Goal: Task Accomplishment & Management: Complete application form

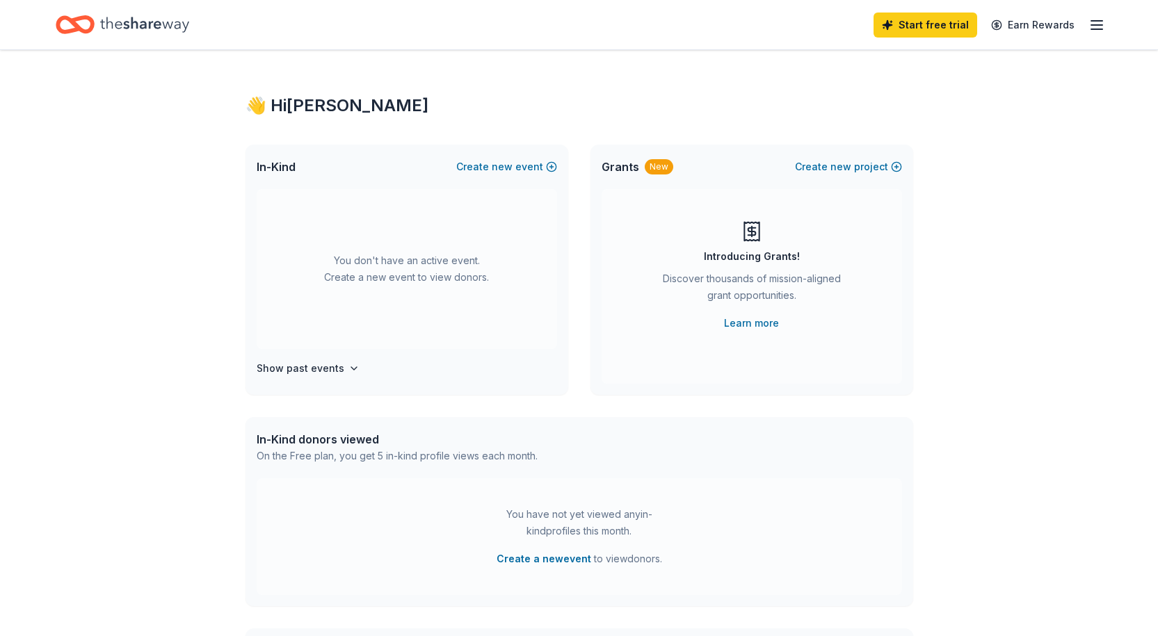
click at [355, 271] on div "You don't have an active event. Create a new event to view donors." at bounding box center [407, 269] width 300 height 160
click at [479, 164] on button "Create new event" at bounding box center [506, 167] width 101 height 17
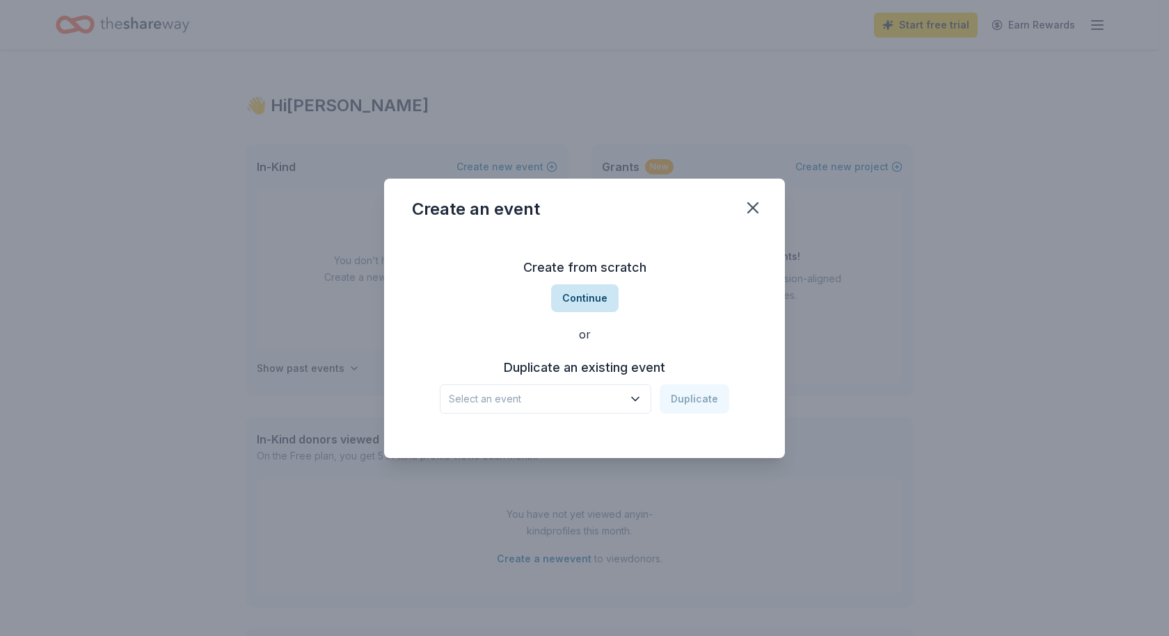
click at [578, 298] on button "Continue" at bounding box center [584, 298] width 67 height 28
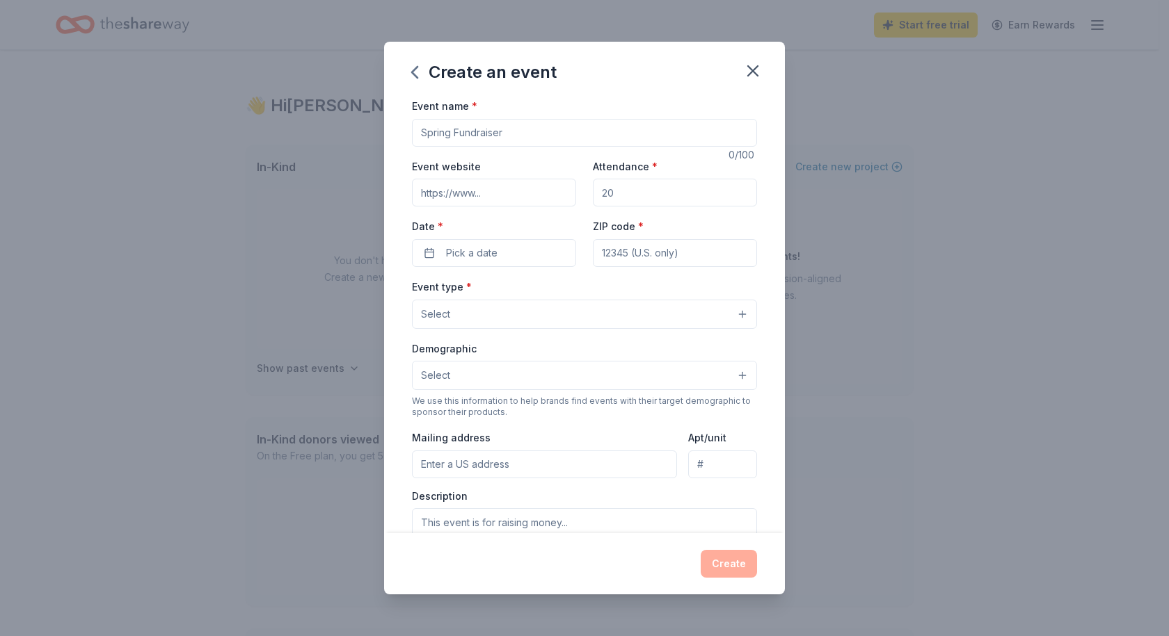
drag, startPoint x: 506, startPoint y: 131, endPoint x: 403, endPoint y: 124, distance: 103.2
click at [403, 124] on div "Event name * 0 /100 Event website Attendance * Date * Pick a date ZIP code * Ev…" at bounding box center [584, 315] width 401 height 436
type input "Christmas Raffle"
drag, startPoint x: 621, startPoint y: 191, endPoint x: 575, endPoint y: 195, distance: 46.1
click at [575, 195] on div "Event website Attendance * Date * Pick a date ZIP code *" at bounding box center [584, 212] width 345 height 109
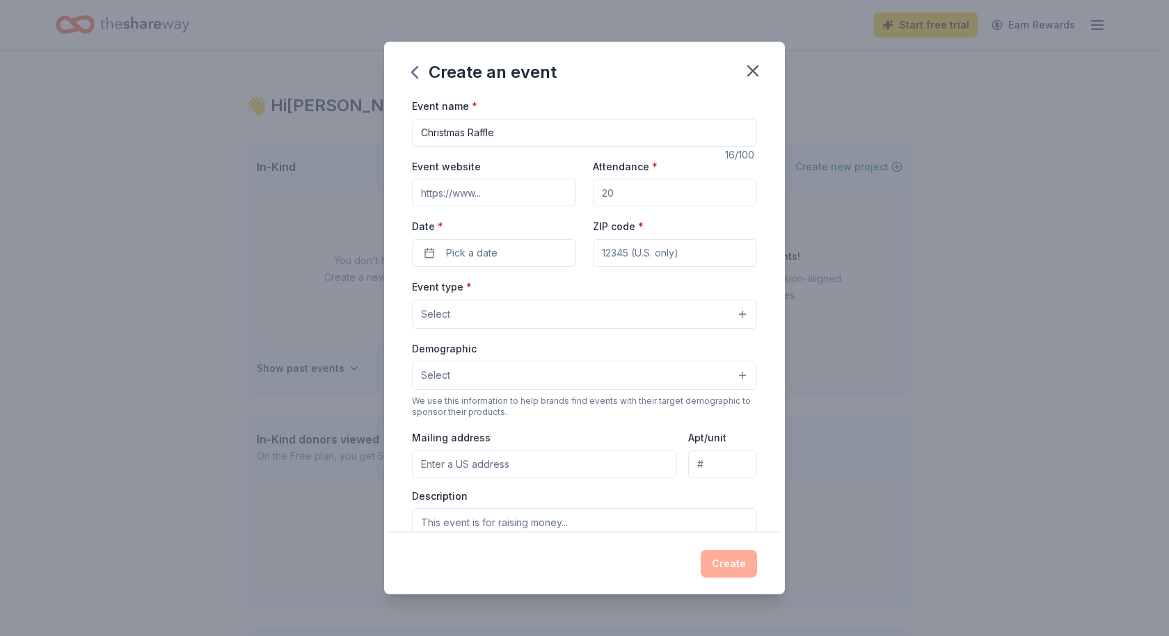
click at [609, 193] on input "Attendance *" at bounding box center [675, 193] width 164 height 28
click at [640, 194] on input "Attendance *" at bounding box center [675, 193] width 164 height 28
drag, startPoint x: 623, startPoint y: 194, endPoint x: 595, endPoint y: 198, distance: 28.8
click at [595, 198] on input "Attendance *" at bounding box center [675, 193] width 164 height 28
click at [426, 198] on input "Event website" at bounding box center [494, 193] width 164 height 28
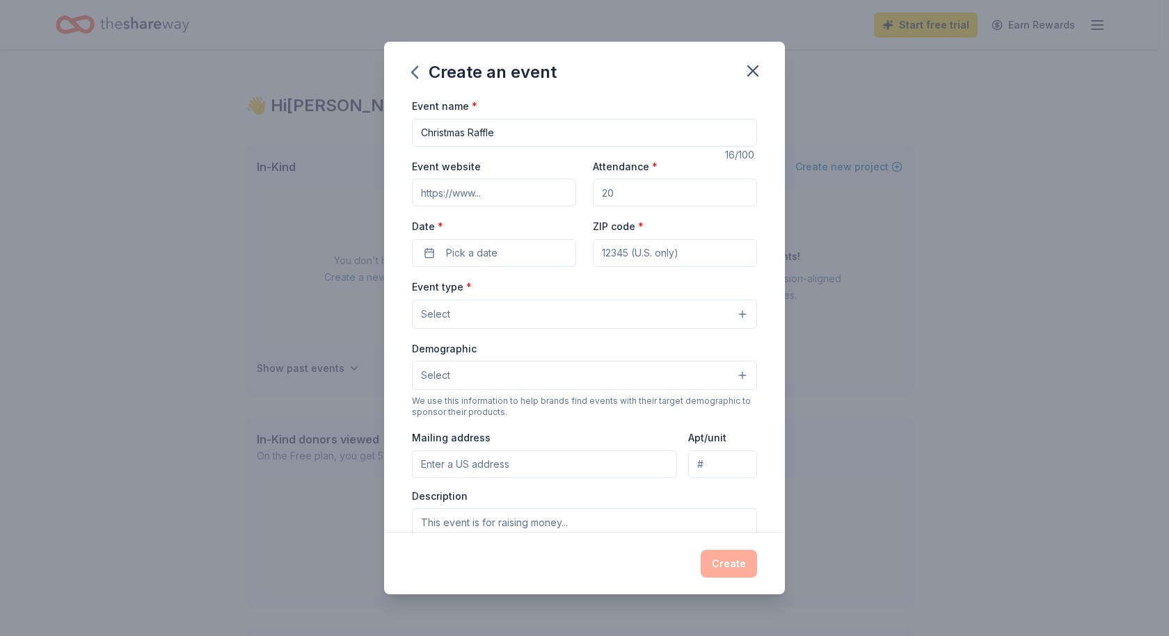
paste input "[URL][DOMAIN_NAME]"
type input "[URL][DOMAIN_NAME]"
drag, startPoint x: 594, startPoint y: 193, endPoint x: 611, endPoint y: 194, distance: 16.8
click at [611, 193] on input "Attendance *" at bounding box center [675, 193] width 164 height 28
type input "200"
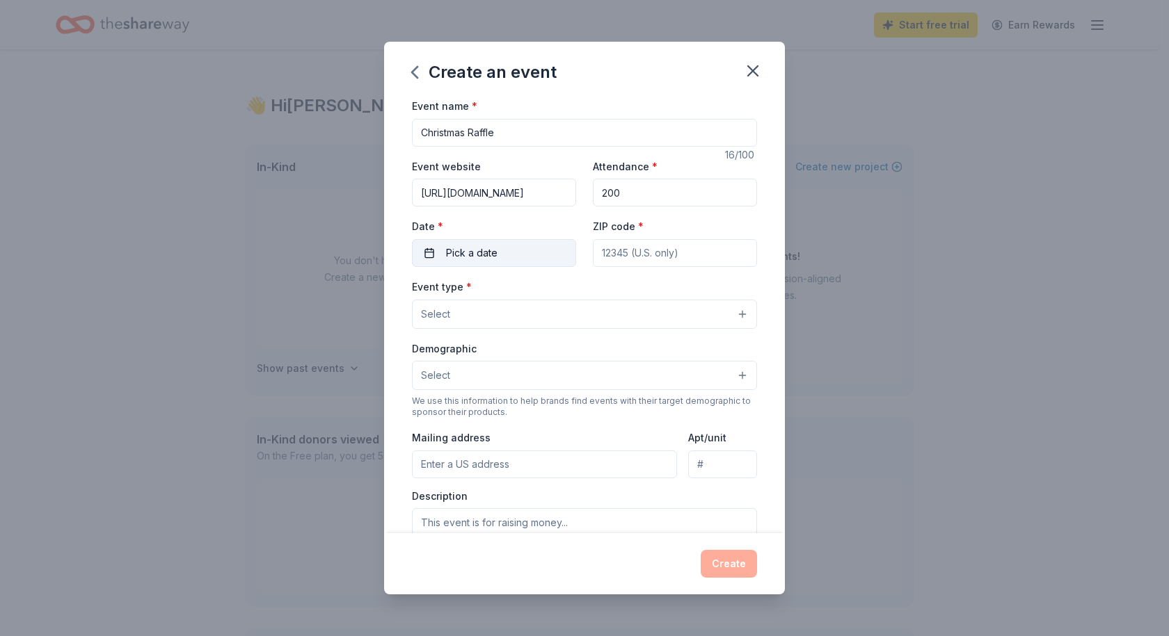
click at [513, 260] on button "Pick a date" at bounding box center [494, 253] width 164 height 28
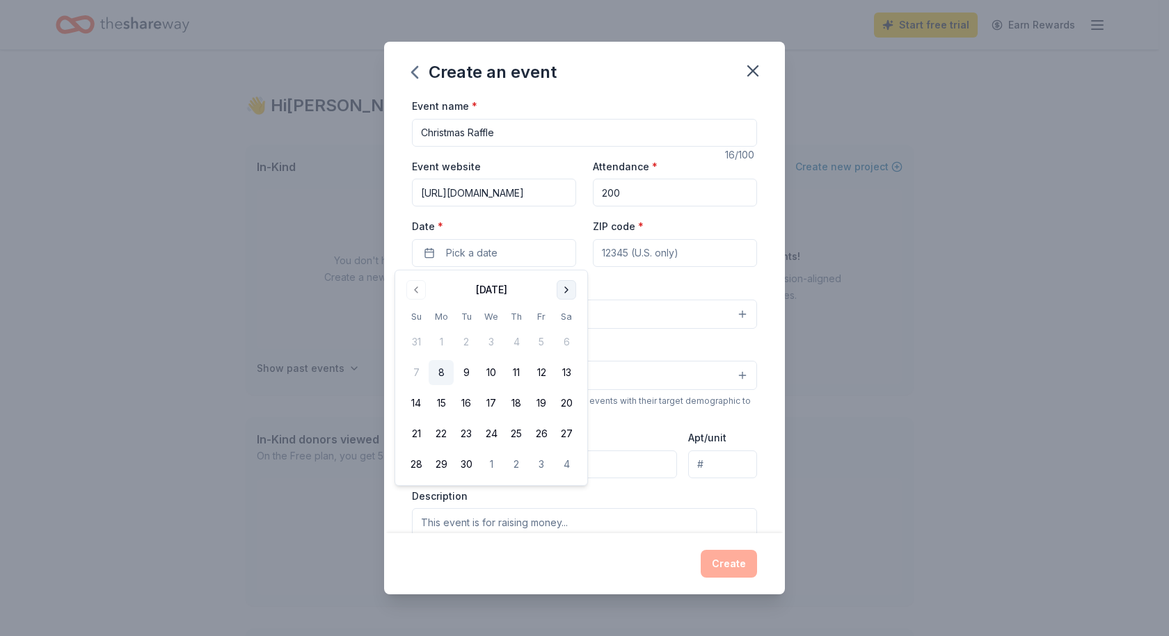
click at [565, 291] on button "Go to next month" at bounding box center [565, 289] width 19 height 19
click at [567, 344] on button "6" at bounding box center [566, 342] width 25 height 25
click at [600, 256] on input "ZIP code *" at bounding box center [675, 253] width 164 height 28
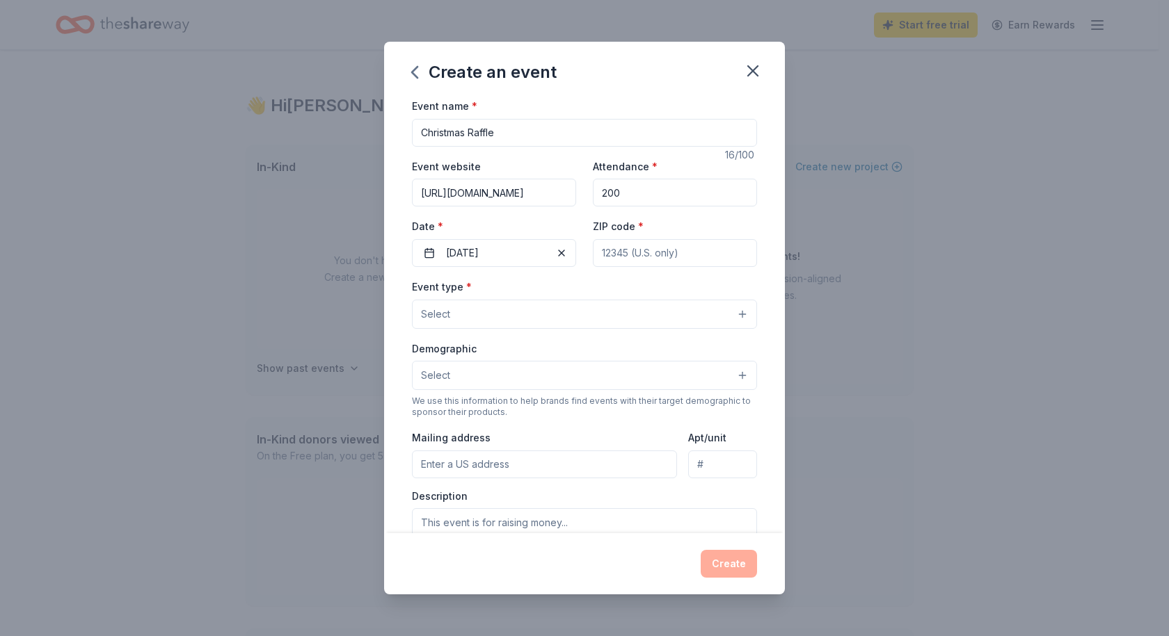
drag, startPoint x: 528, startPoint y: 191, endPoint x: 396, endPoint y: 184, distance: 132.3
click at [401, 181] on div "Event name * Christmas Raffle 16 /100 Event website [URL][DOMAIN_NAME] Attendan…" at bounding box center [584, 315] width 401 height 436
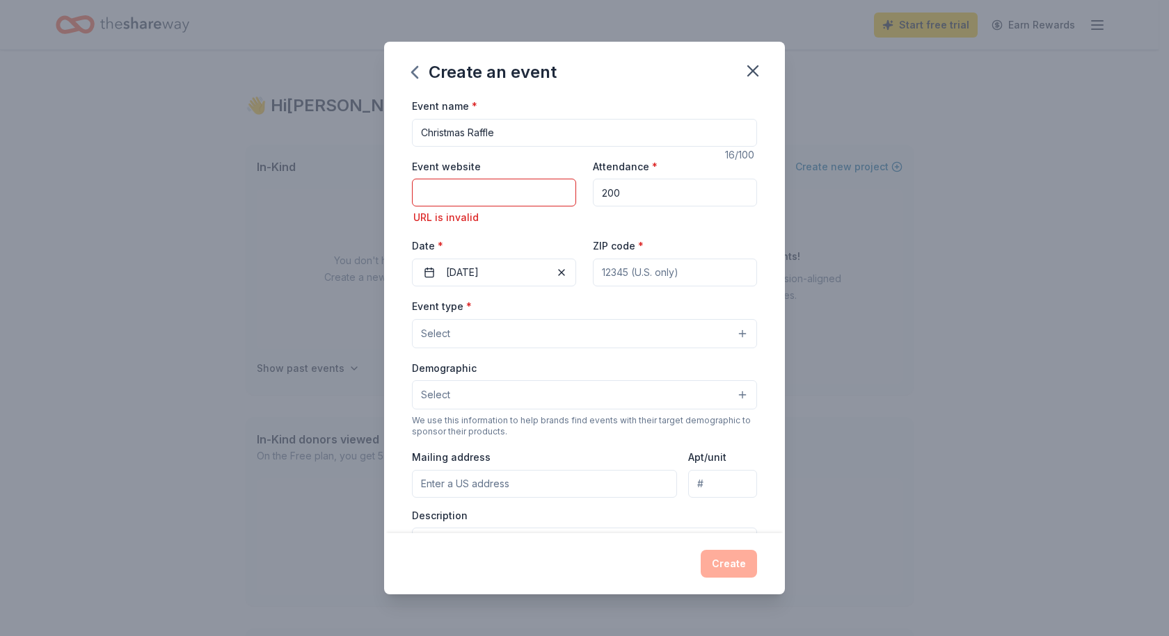
paste input "[URL][DOMAIN_NAME]"
click at [624, 272] on input "ZIP code *" at bounding box center [675, 273] width 164 height 28
click at [564, 193] on input "[URL][DOMAIN_NAME]" at bounding box center [494, 193] width 164 height 28
drag, startPoint x: 567, startPoint y: 193, endPoint x: 404, endPoint y: 186, distance: 162.9
click at [404, 186] on div "Event name * Christmas Raffle 16 /100 Event website [URL][DOMAIN_NAME] URL is i…" at bounding box center [584, 315] width 401 height 436
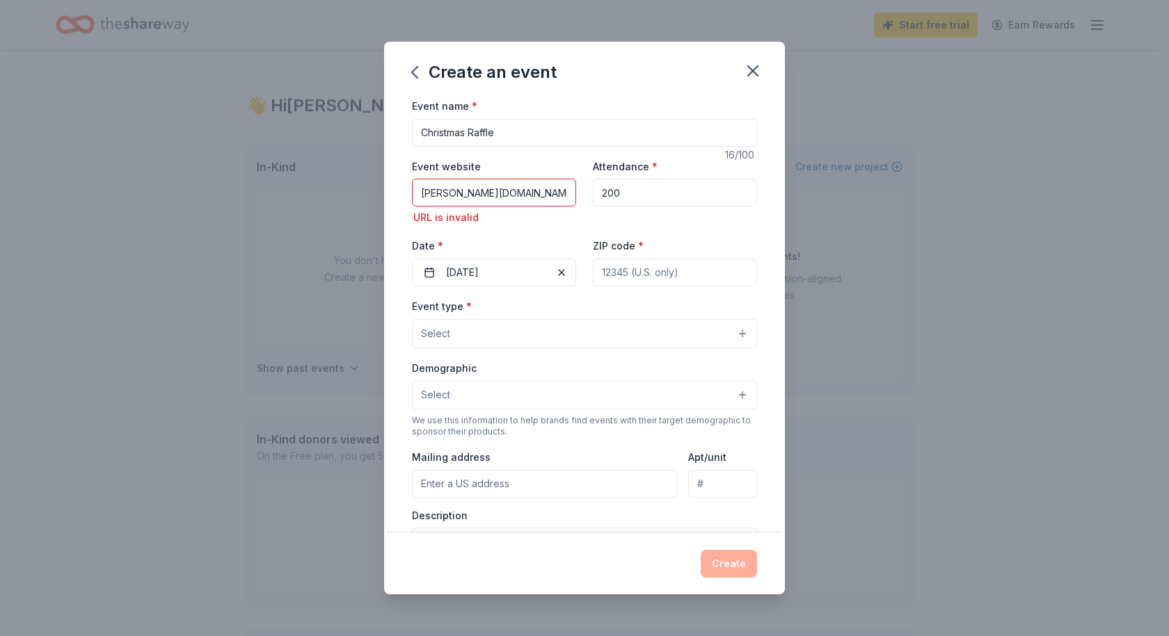
click at [476, 196] on input "[PERSON_NAME][DOMAIN_NAME]" at bounding box center [494, 193] width 164 height 28
type input "r"
paste input "[URL][DOMAIN_NAME]"
type input "[URL][DOMAIN_NAME]"
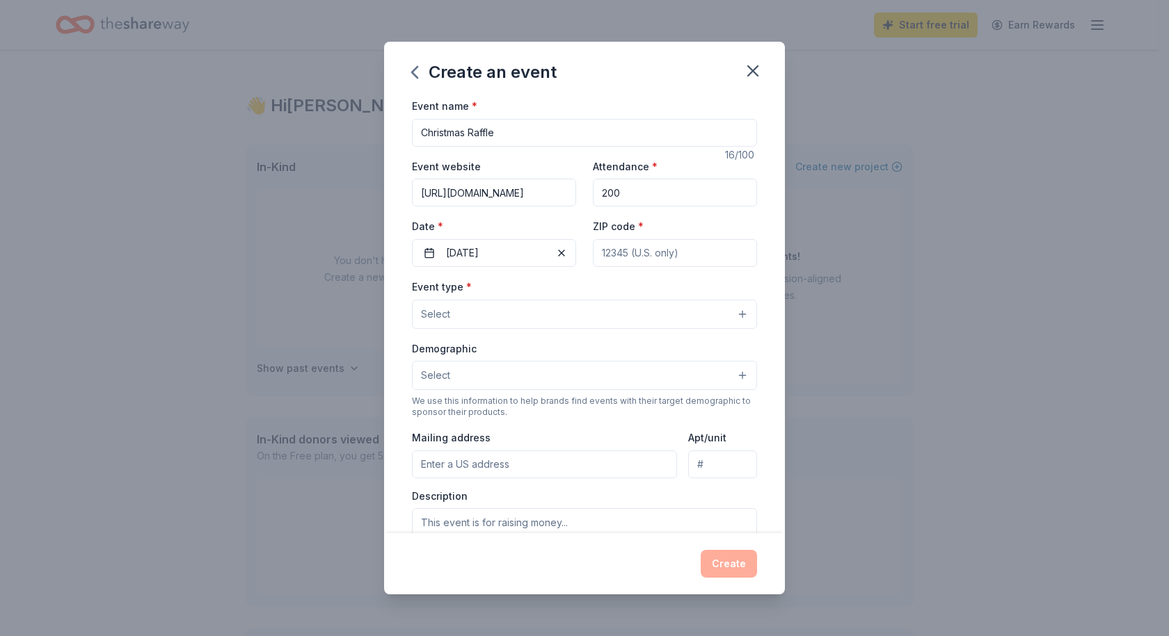
scroll to position [0, 0]
click at [611, 249] on input "ZIP code *" at bounding box center [675, 253] width 164 height 28
type input "06422"
click at [500, 309] on button "Select" at bounding box center [584, 314] width 345 height 29
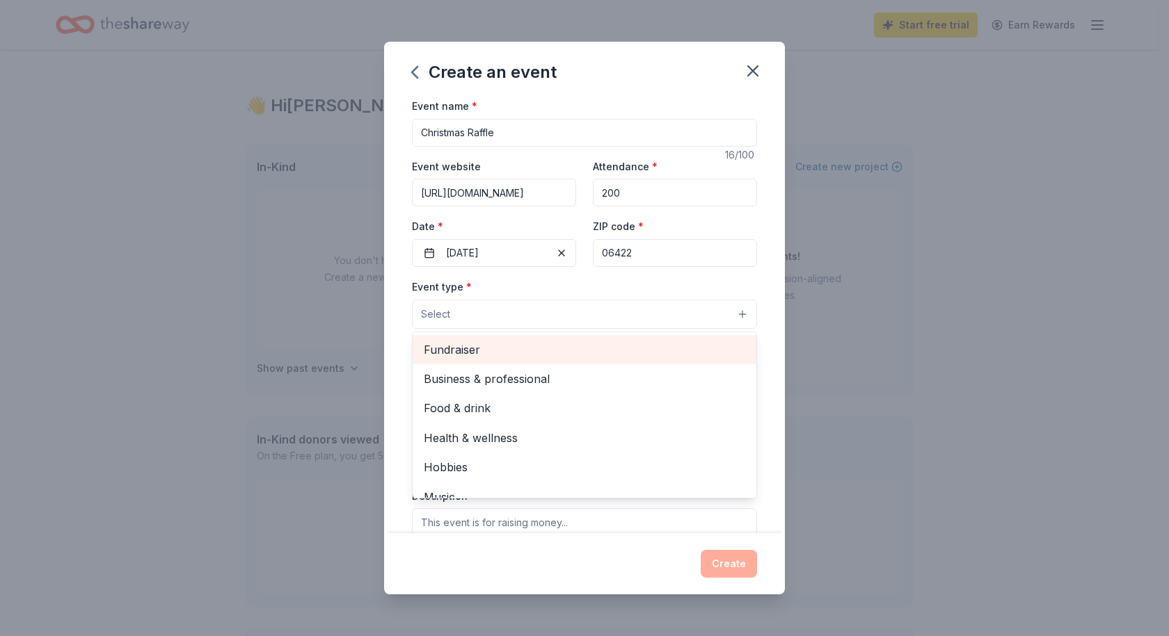
click at [473, 346] on span "Fundraiser" at bounding box center [584, 350] width 321 height 18
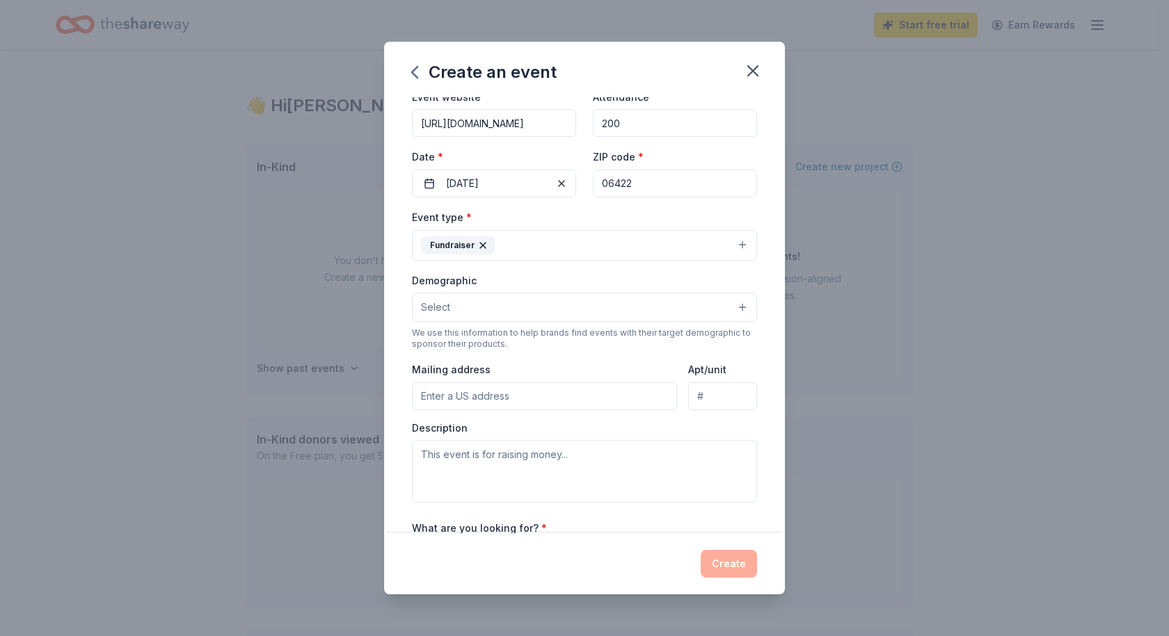
click at [483, 244] on icon "button" at bounding box center [482, 245] width 11 height 11
click at [483, 244] on button "Select" at bounding box center [584, 244] width 345 height 29
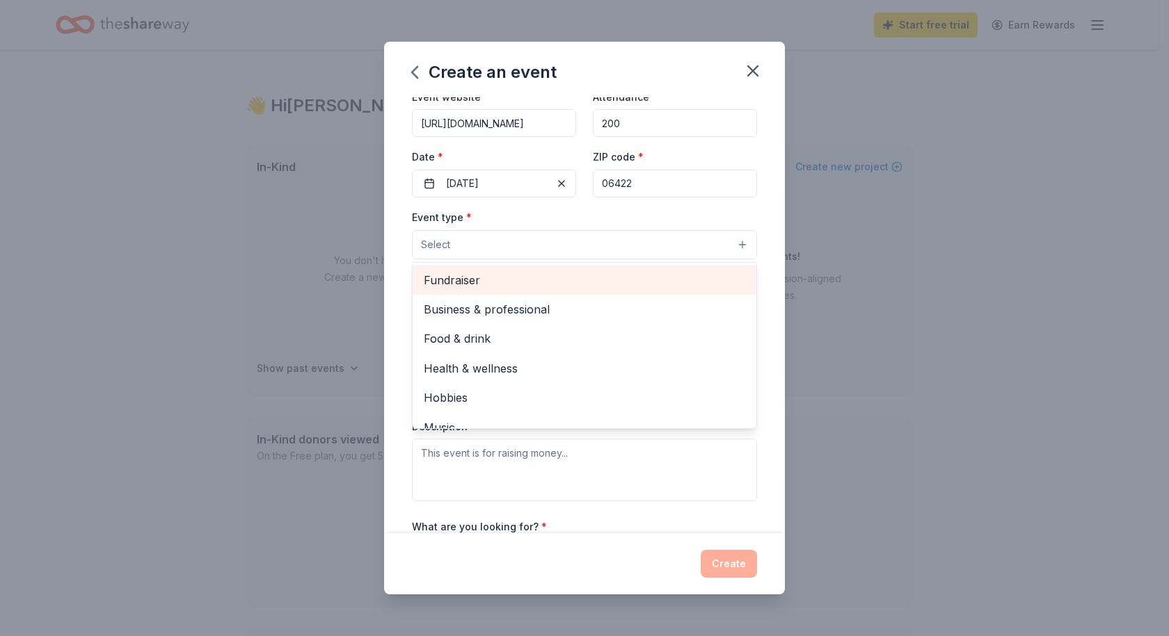
click at [463, 278] on span "Fundraiser" at bounding box center [584, 280] width 321 height 18
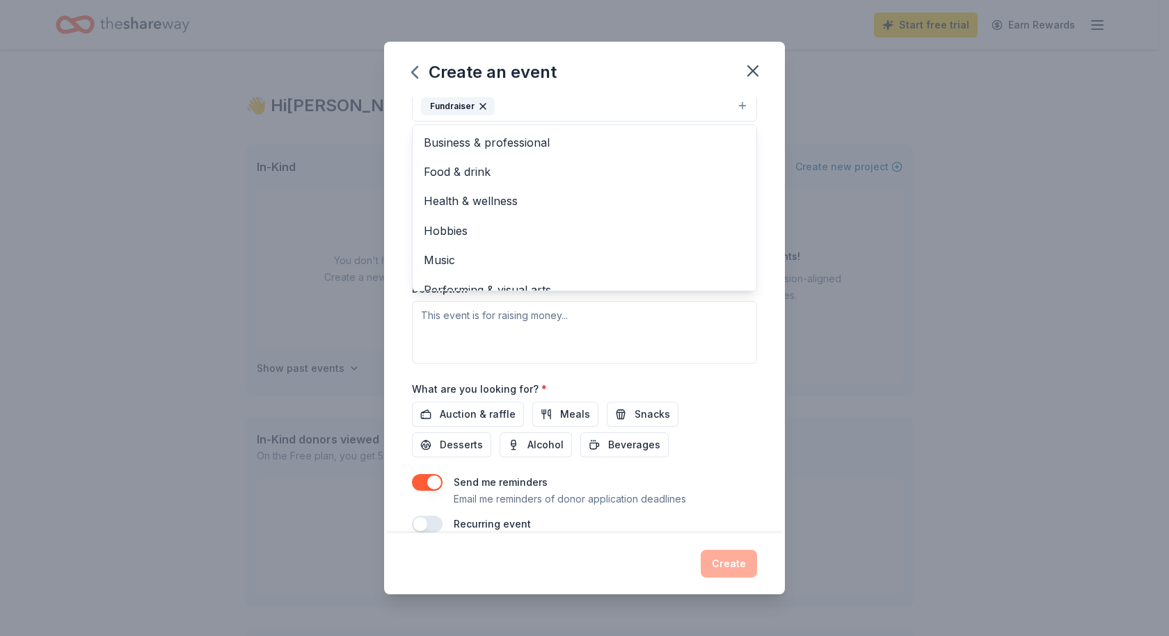
scroll to position [17, 0]
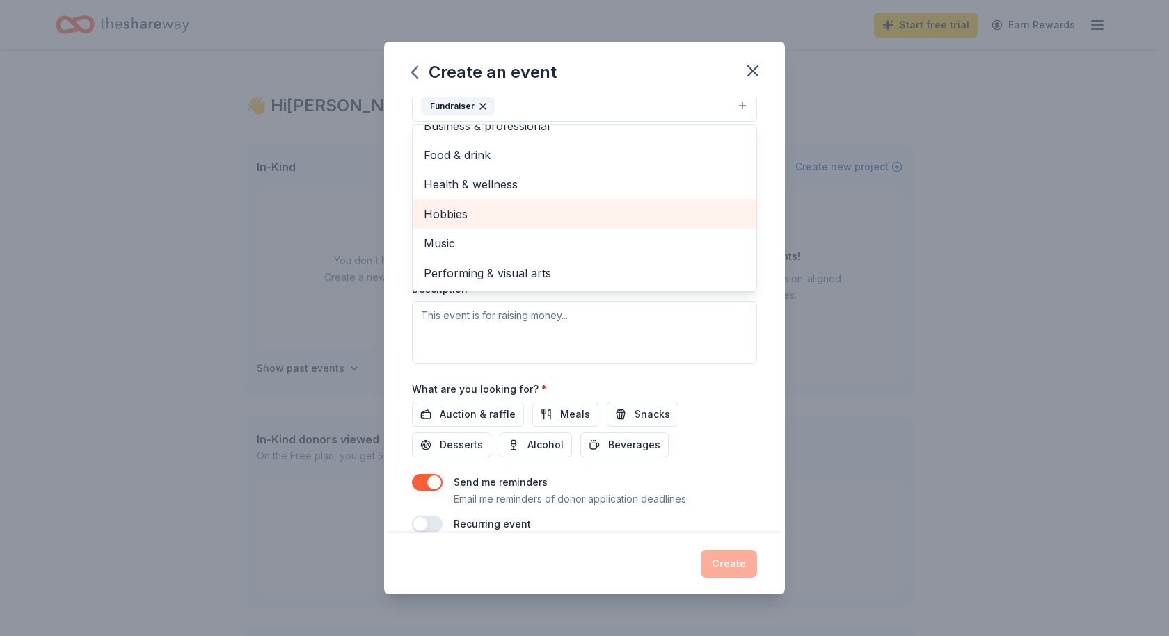
click at [494, 219] on span "Hobbies" at bounding box center [584, 214] width 321 height 18
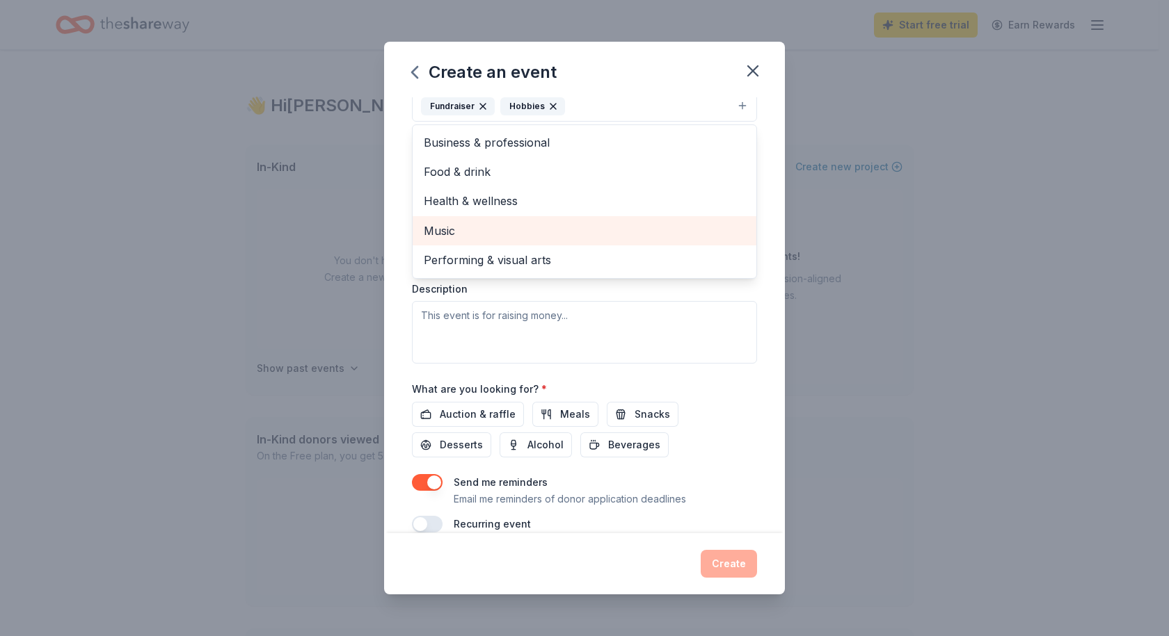
scroll to position [0, 0]
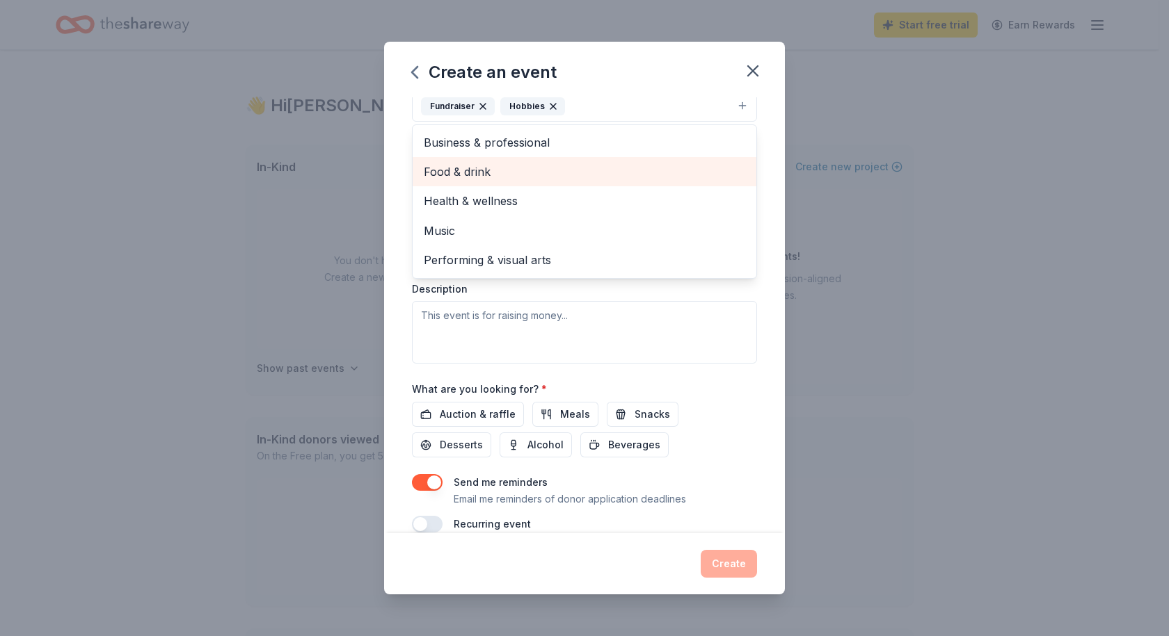
click at [547, 171] on span "Food & drink" at bounding box center [584, 172] width 321 height 18
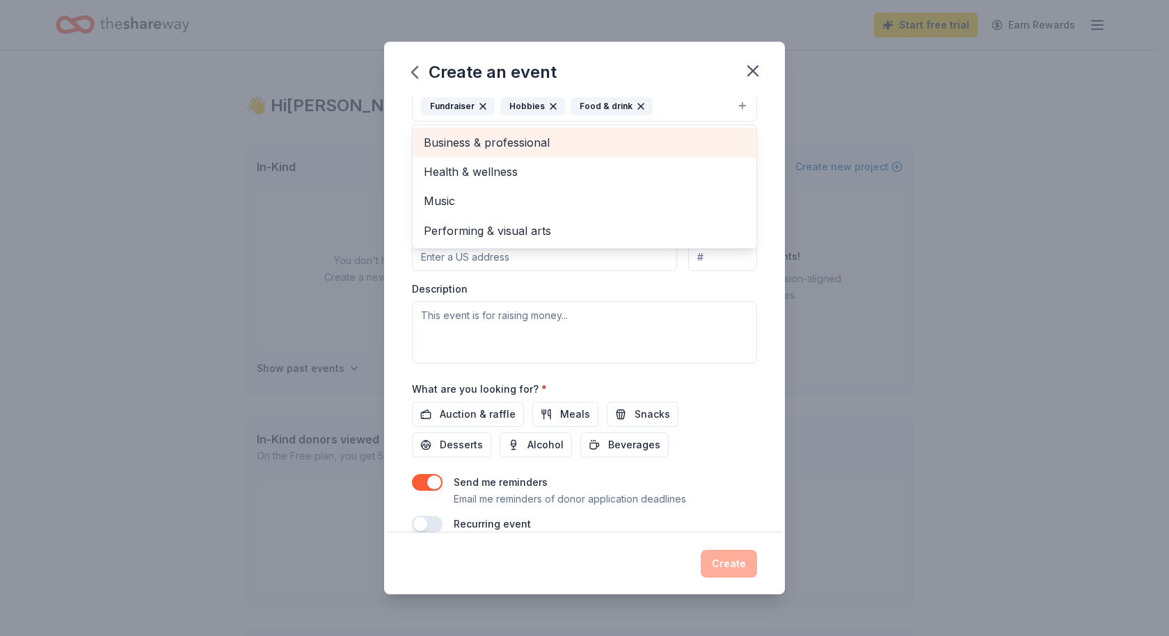
click at [535, 143] on span "Business & professional" at bounding box center [584, 143] width 321 height 18
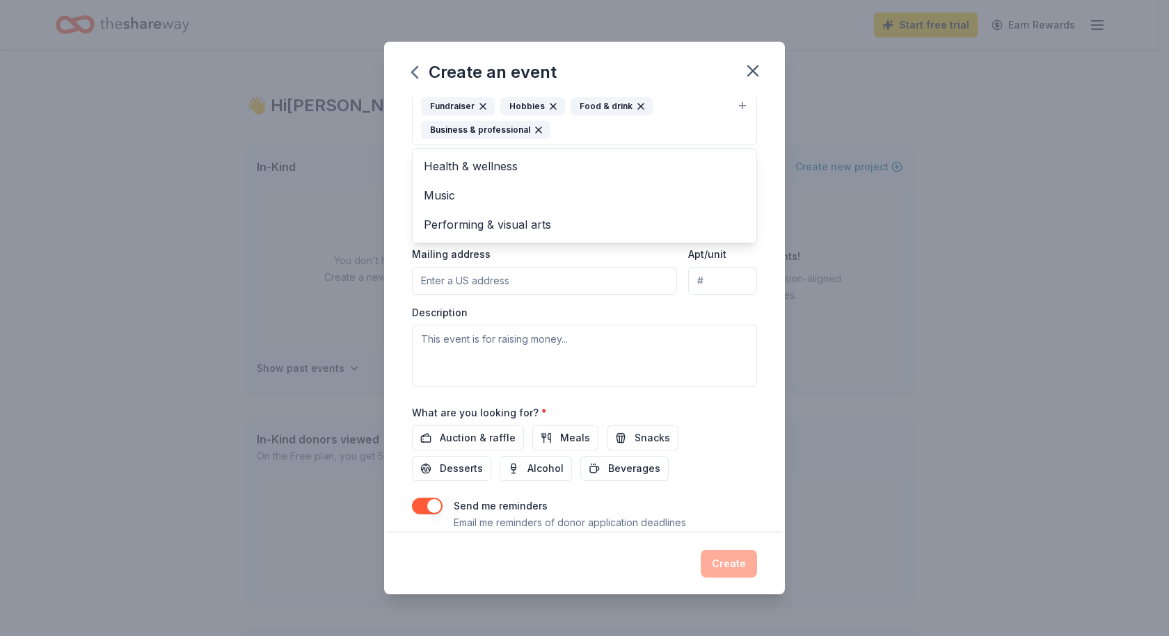
click at [451, 278] on div "Event type * Fundraiser Hobbies Food & drink Business & professional Health & w…" at bounding box center [584, 229] width 345 height 318
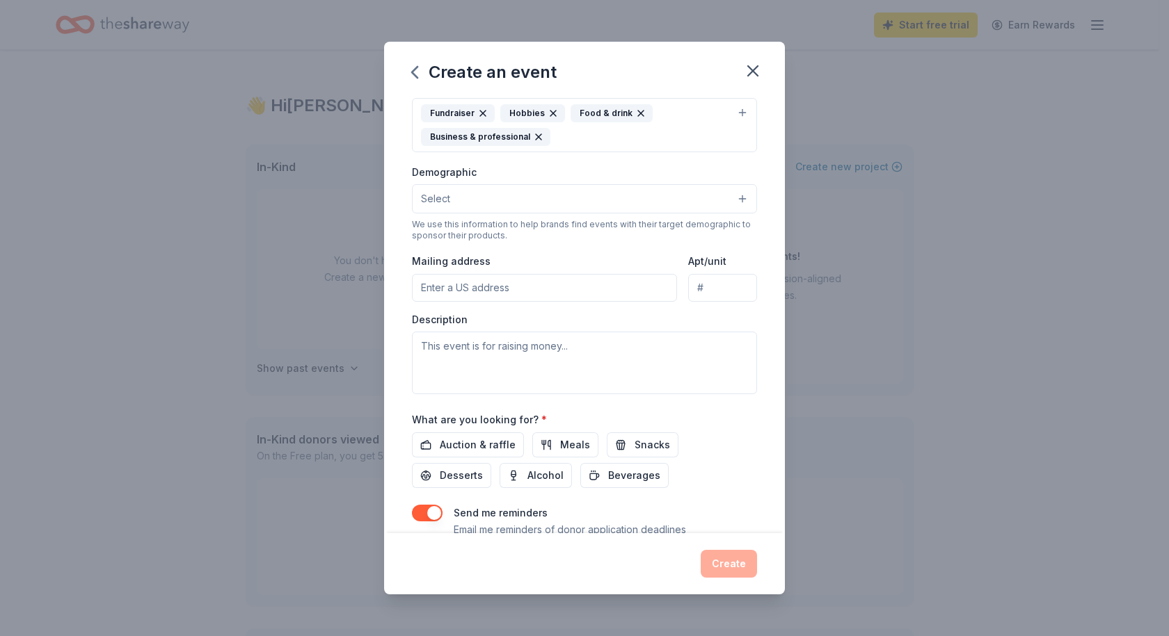
paste input "[STREET_ADDRESS]"
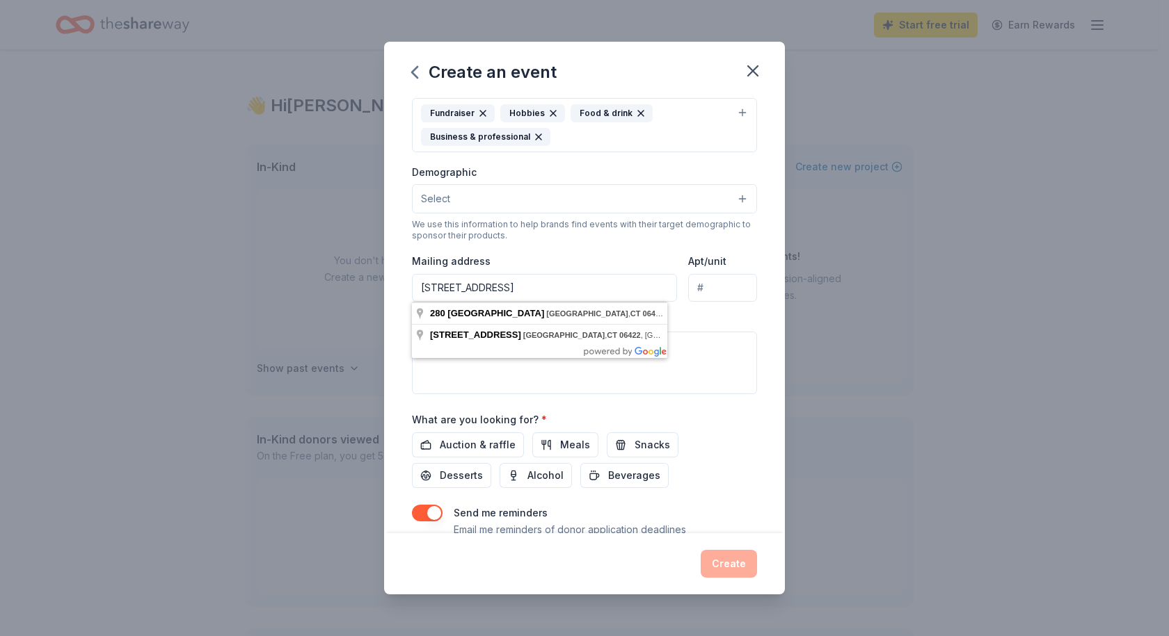
type input "[STREET_ADDRESS]"
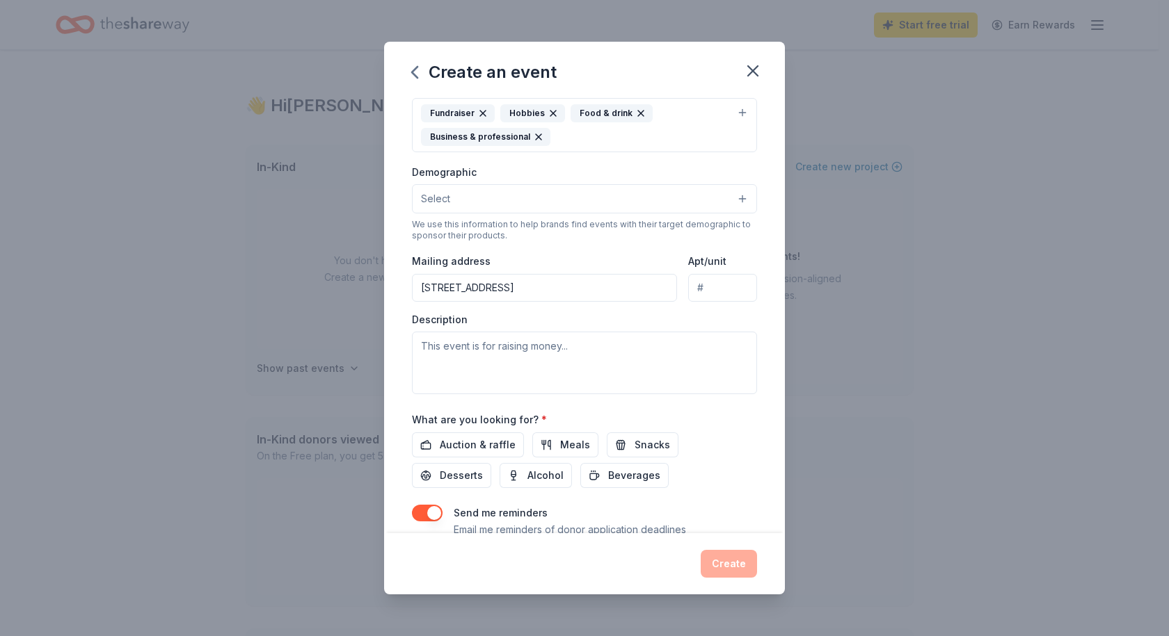
click at [464, 200] on button "Select" at bounding box center [584, 198] width 345 height 29
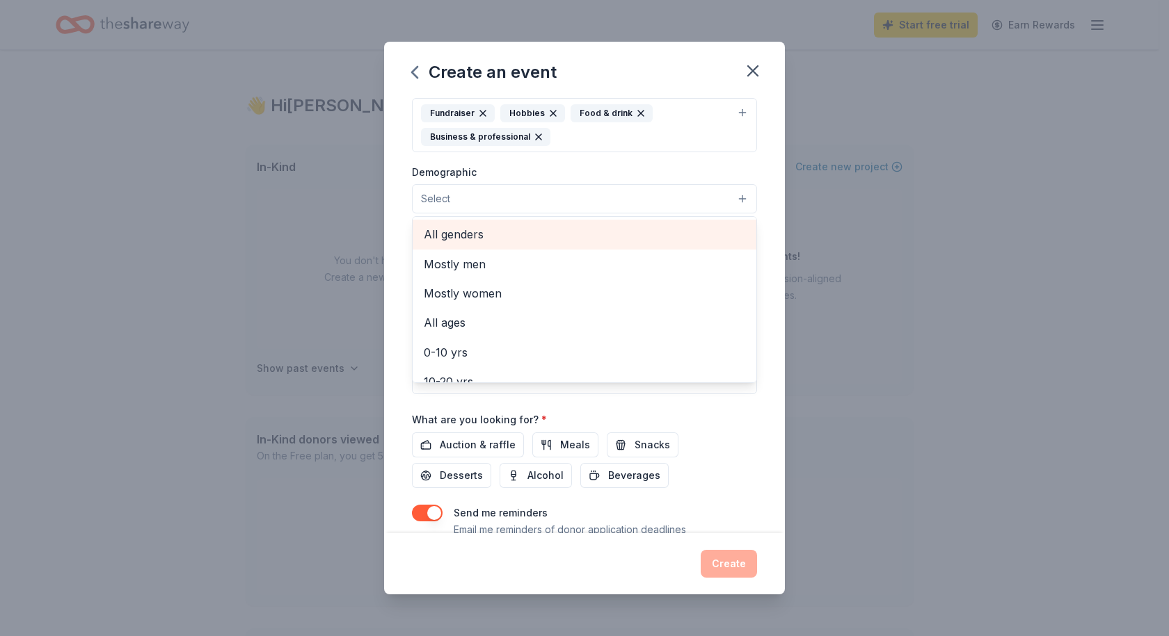
click at [464, 236] on span "All genders" at bounding box center [584, 234] width 321 height 18
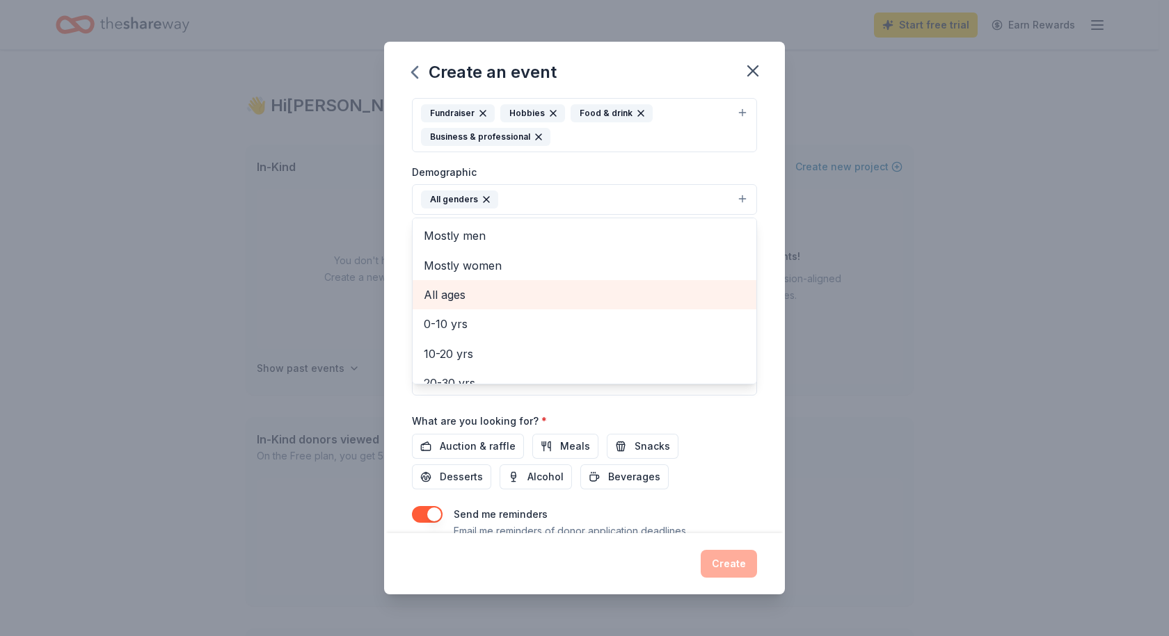
click at [454, 294] on span "All ages" at bounding box center [584, 295] width 321 height 18
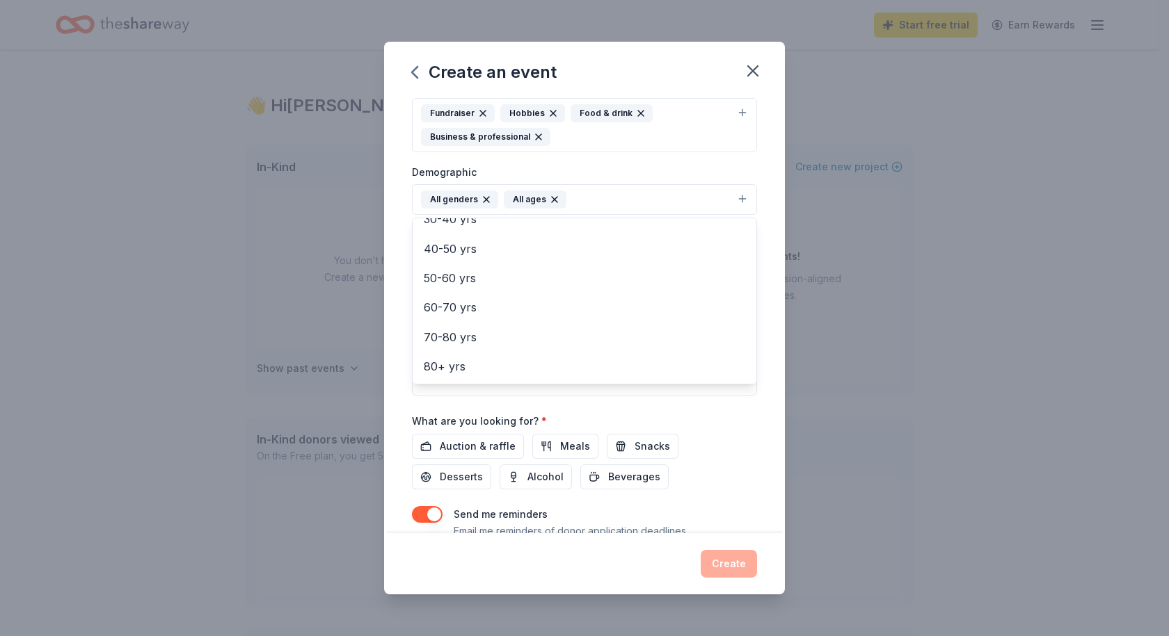
click at [458, 439] on div "Event name * Christmas Raffle 16 /100 Event website [URL][DOMAIN_NAME] Attendan…" at bounding box center [584, 230] width 345 height 669
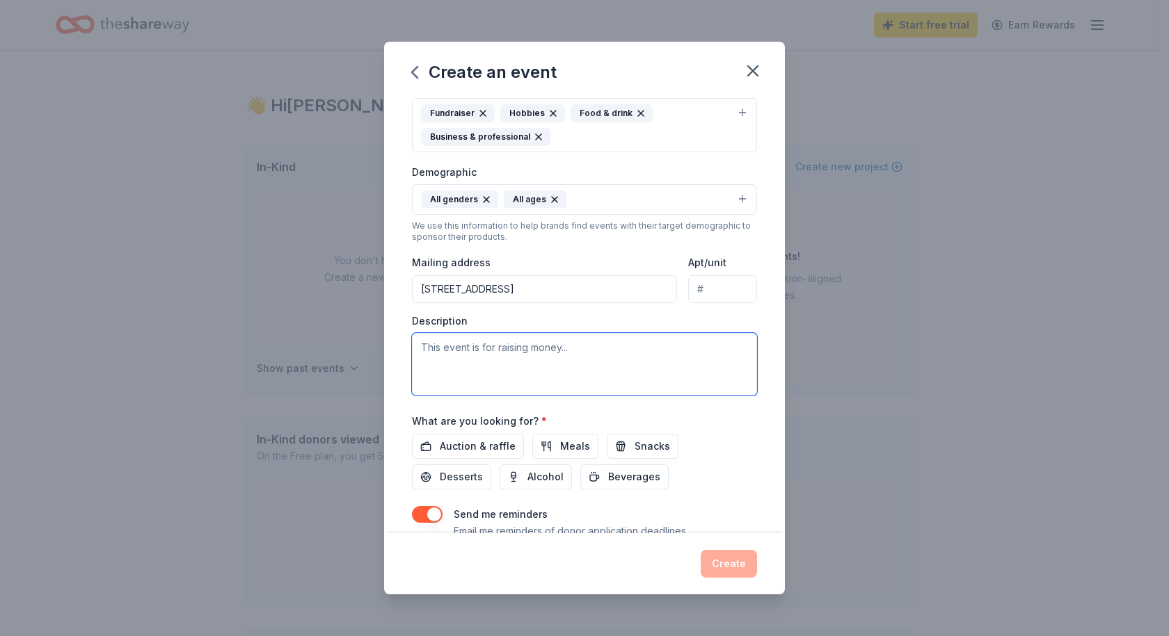
click at [570, 348] on textarea at bounding box center [584, 364] width 345 height 63
click at [567, 348] on textarea at bounding box center [584, 364] width 345 height 63
click at [572, 346] on textarea at bounding box center [584, 364] width 345 height 63
type textarea "t"
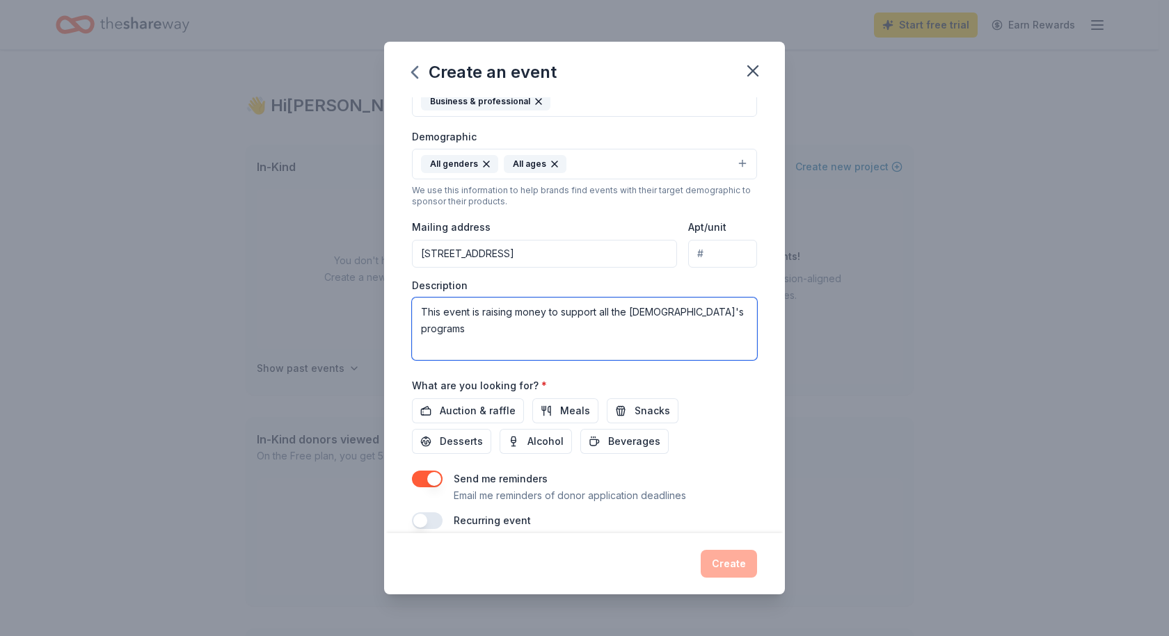
scroll to position [255, 0]
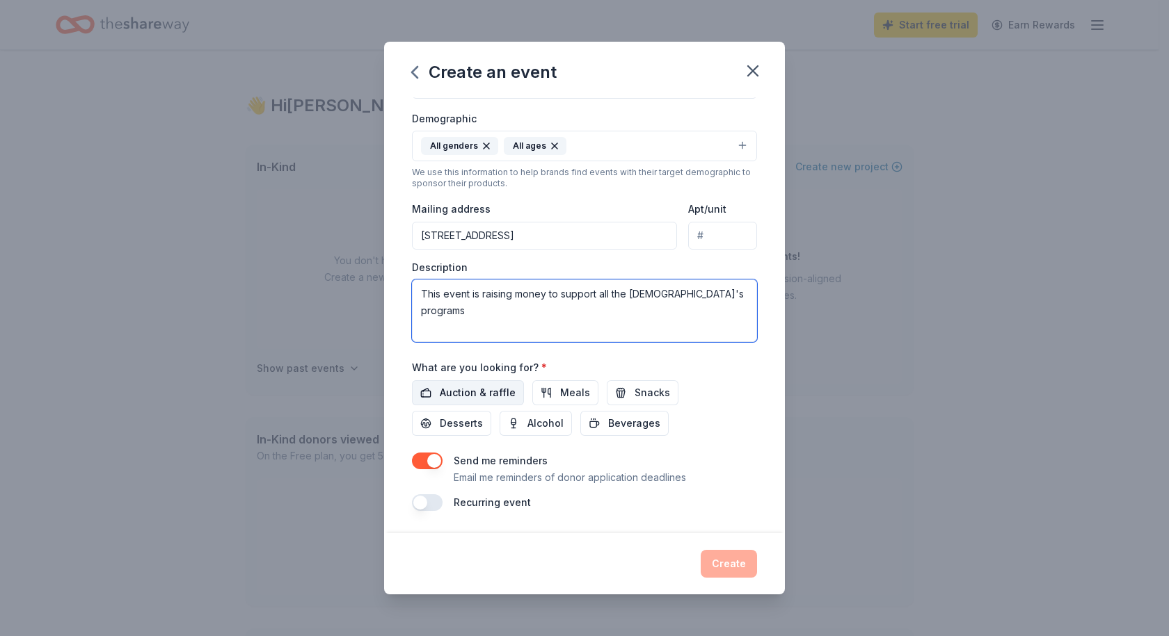
type textarea "This event is raising money to support all the [DEMOGRAPHIC_DATA]'s programs"
click at [479, 399] on span "Auction & raffle" at bounding box center [478, 393] width 76 height 17
click at [429, 504] on button "button" at bounding box center [427, 503] width 31 height 17
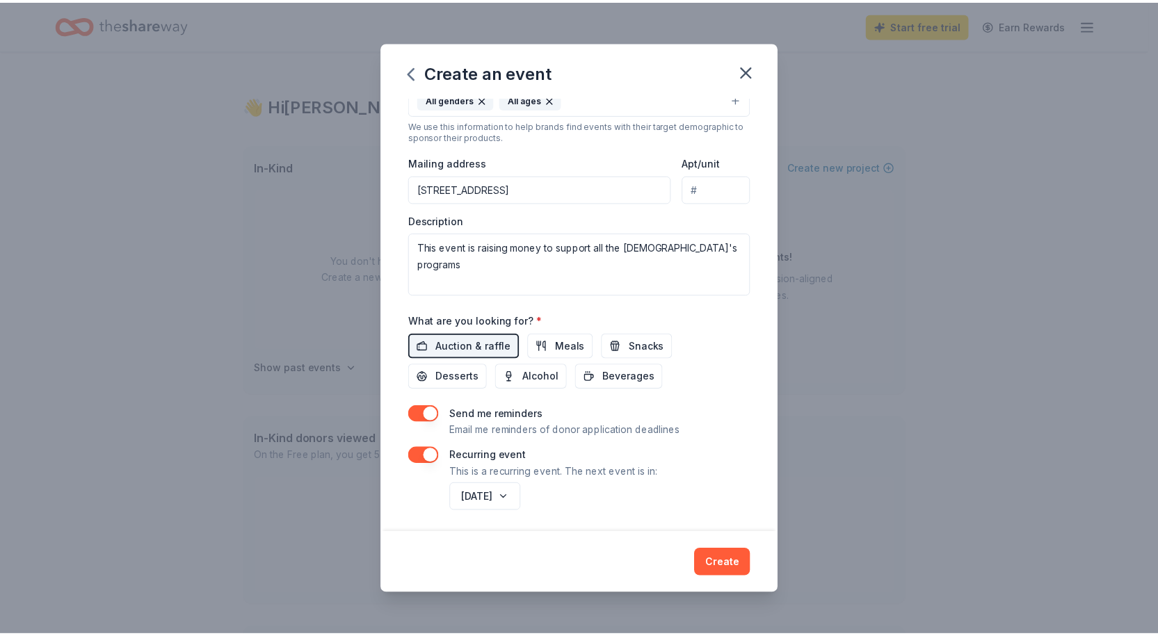
scroll to position [305, 0]
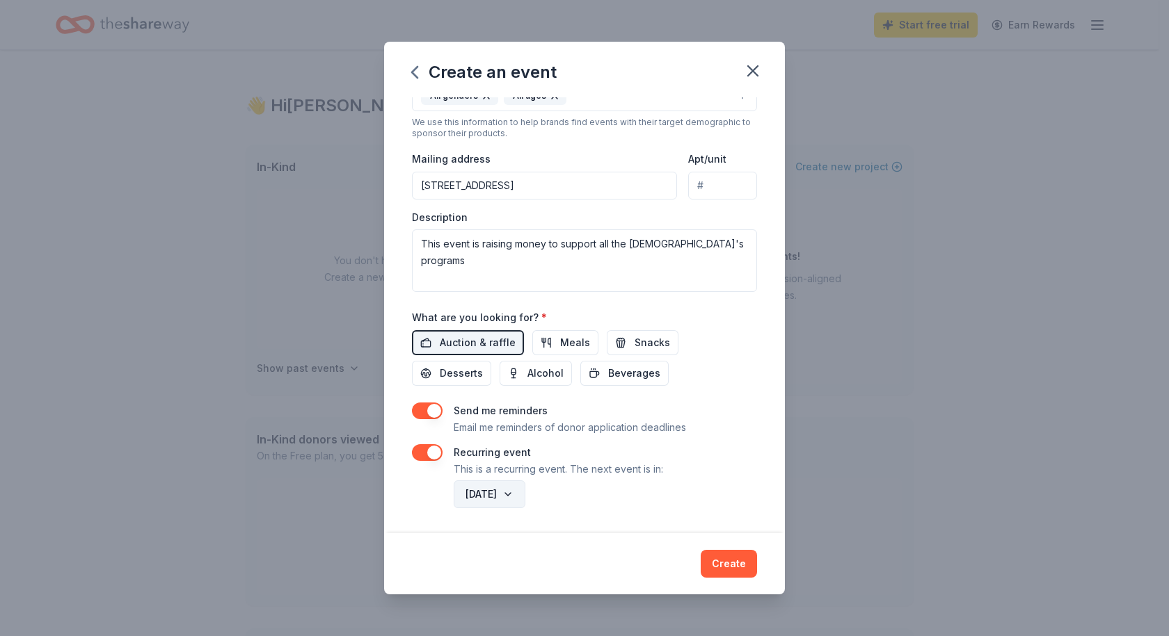
click at [525, 492] on button "[DATE]" at bounding box center [489, 495] width 72 height 28
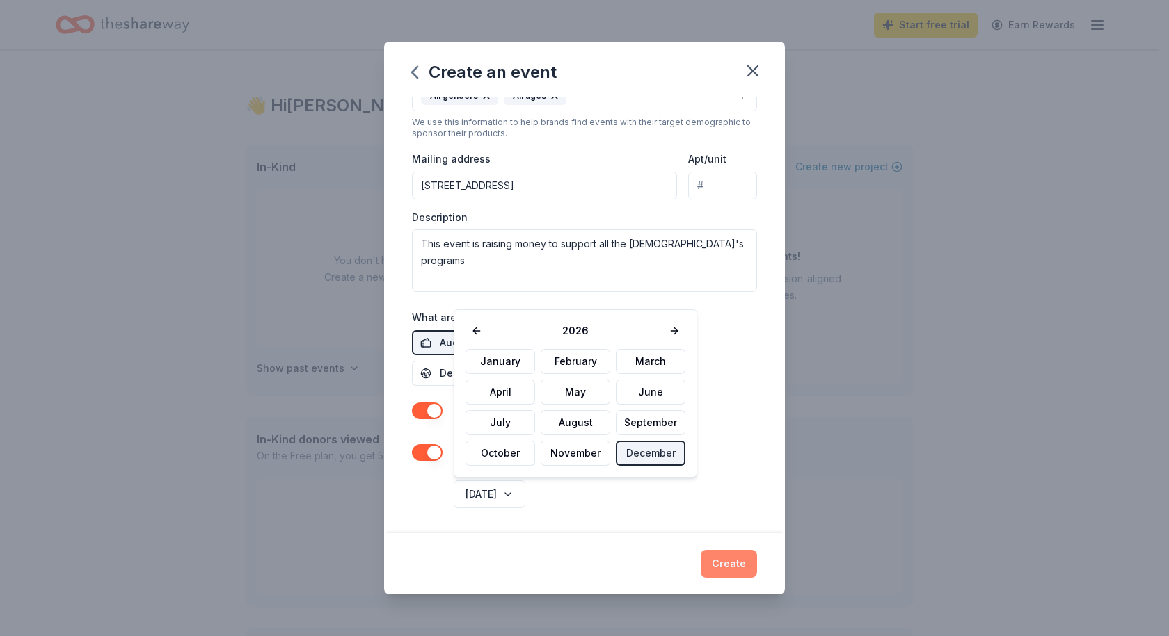
click at [728, 566] on button "Create" at bounding box center [728, 564] width 56 height 28
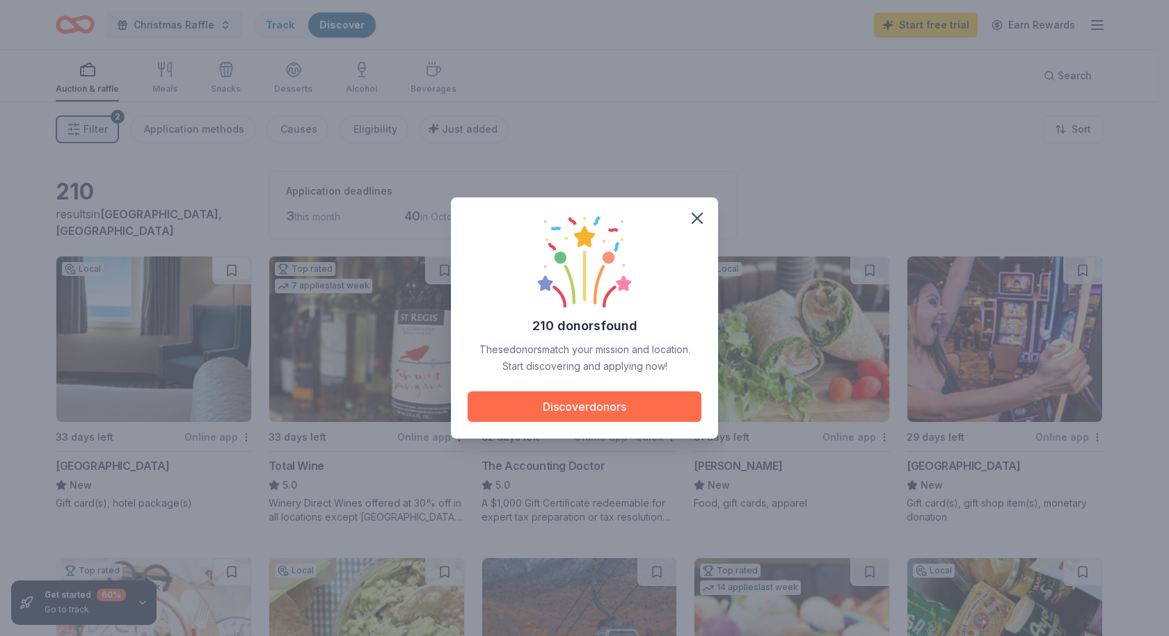
click at [563, 403] on button "Discover donors" at bounding box center [584, 407] width 234 height 31
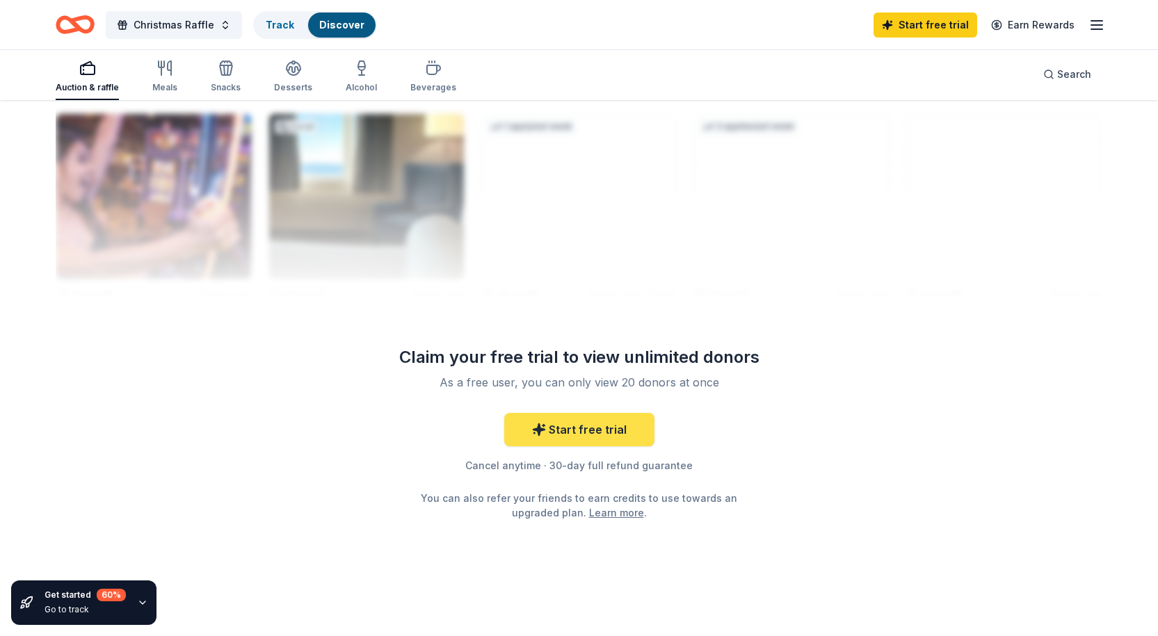
scroll to position [1385, 0]
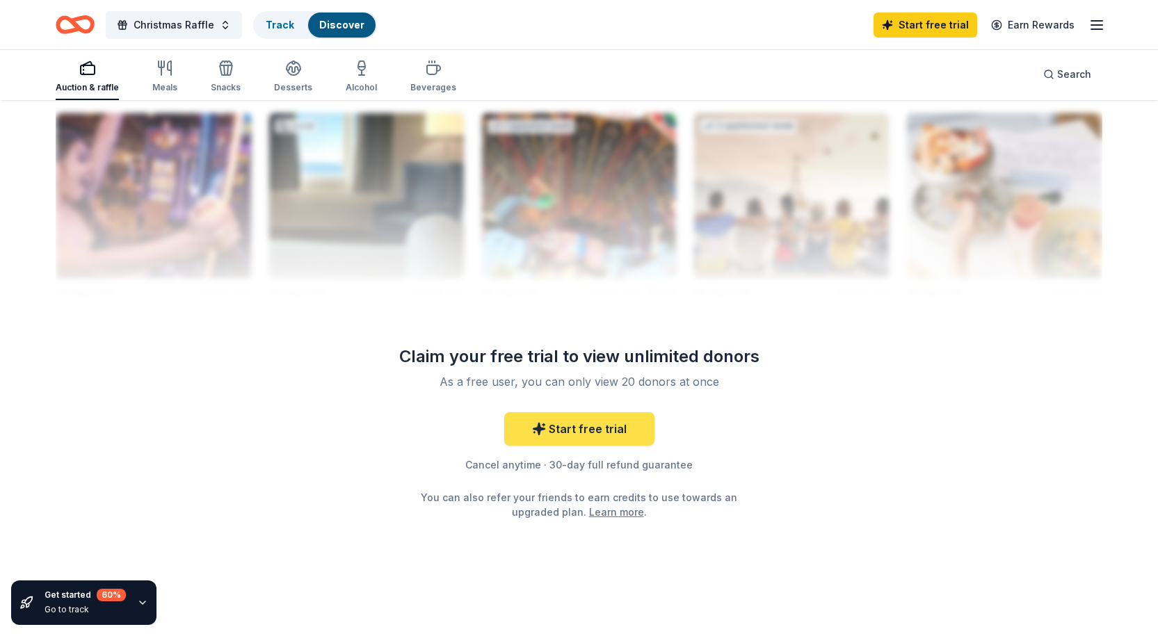
click at [590, 426] on link "Start free trial" at bounding box center [579, 428] width 150 height 33
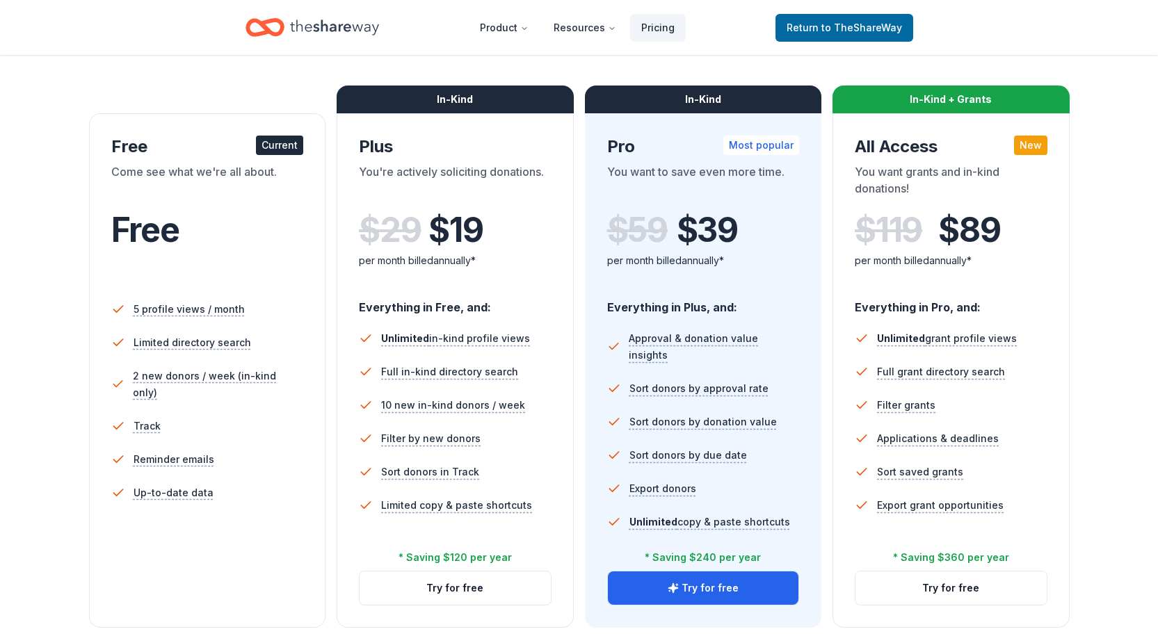
scroll to position [209, 0]
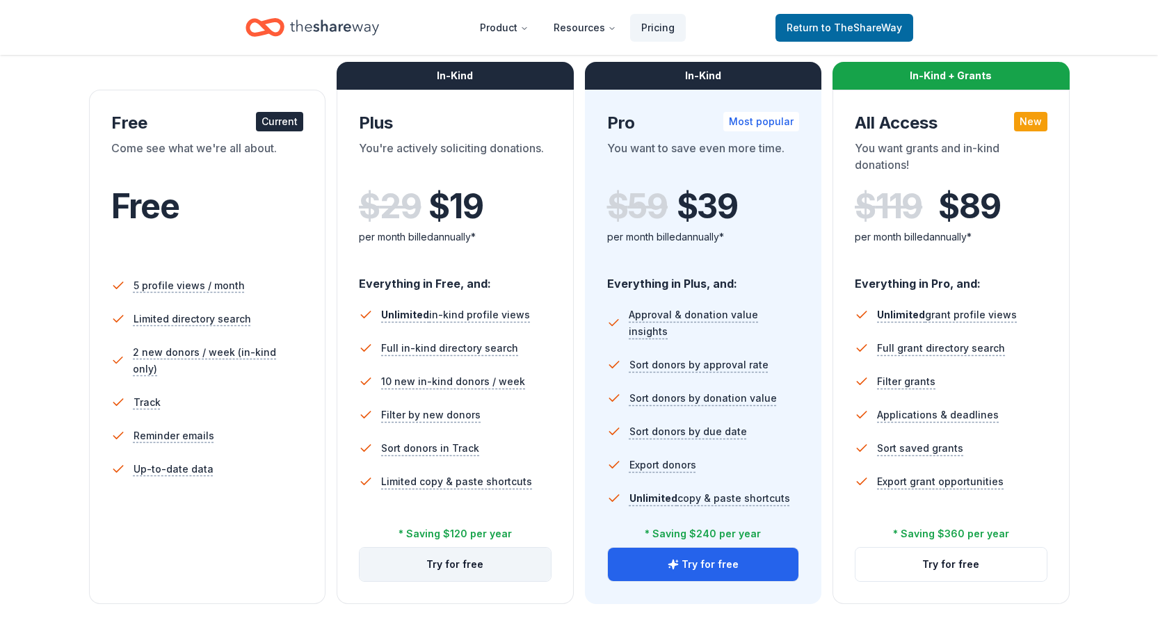
click at [444, 554] on button "Try for free" at bounding box center [455, 564] width 191 height 33
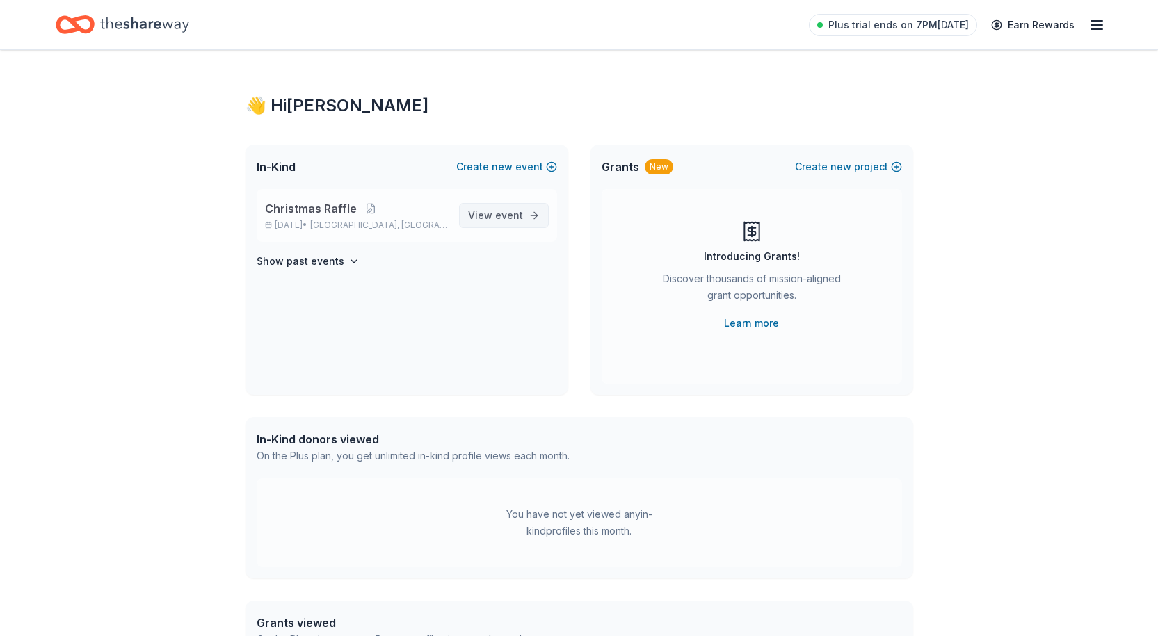
click at [506, 214] on span "event" at bounding box center [509, 215] width 28 height 12
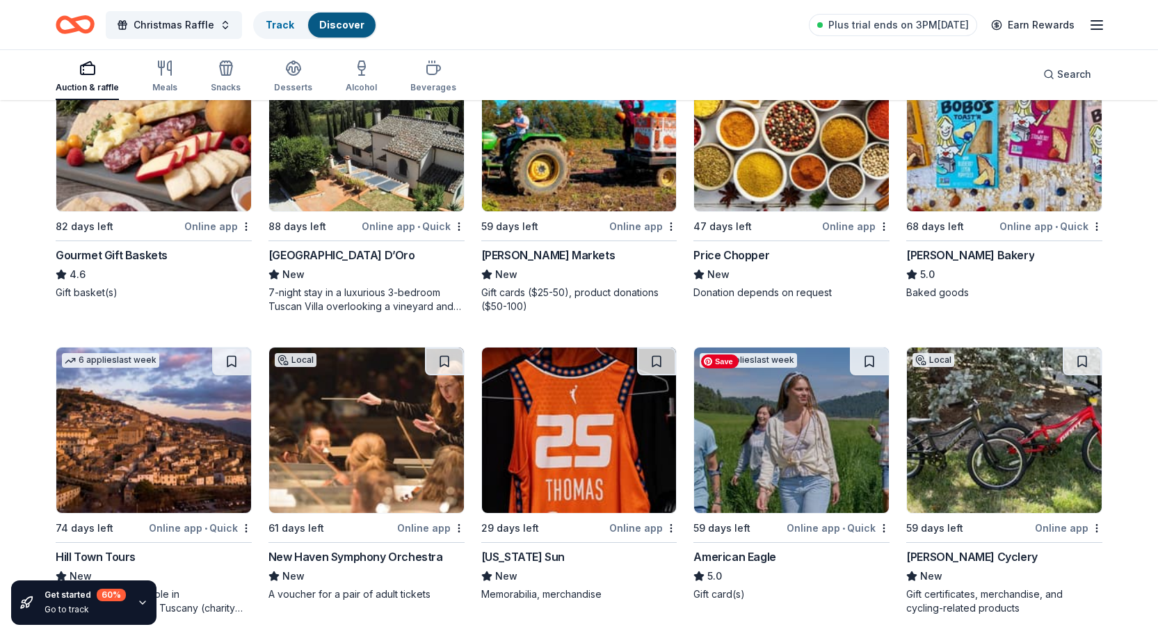
scroll to position [2112, 0]
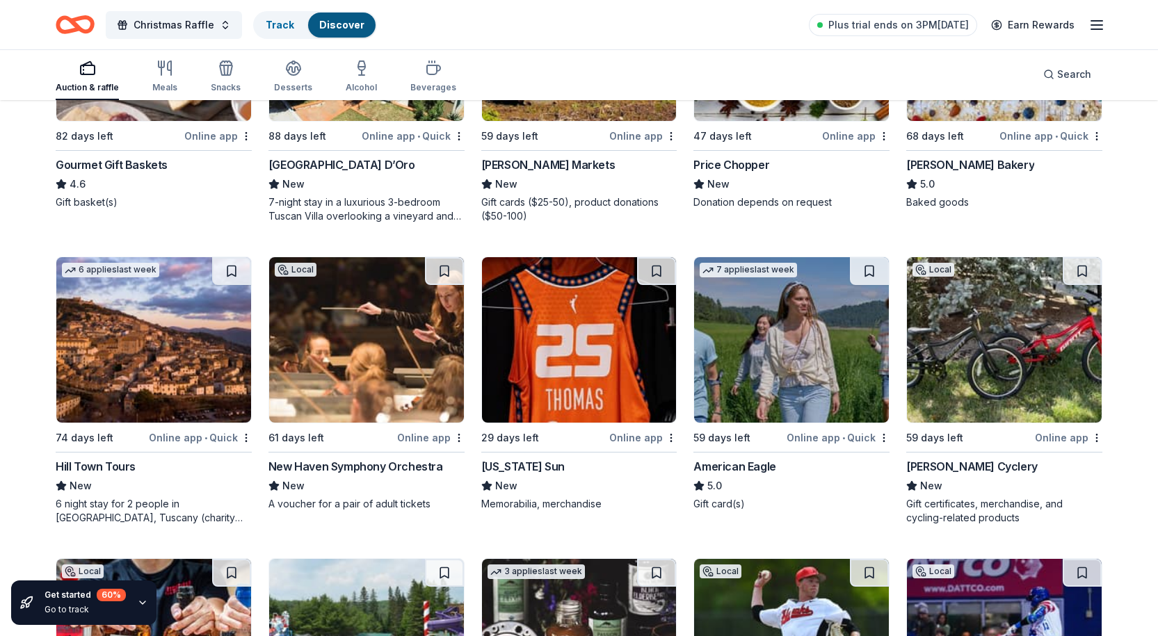
click at [635, 436] on div "Online app" at bounding box center [642, 437] width 67 height 17
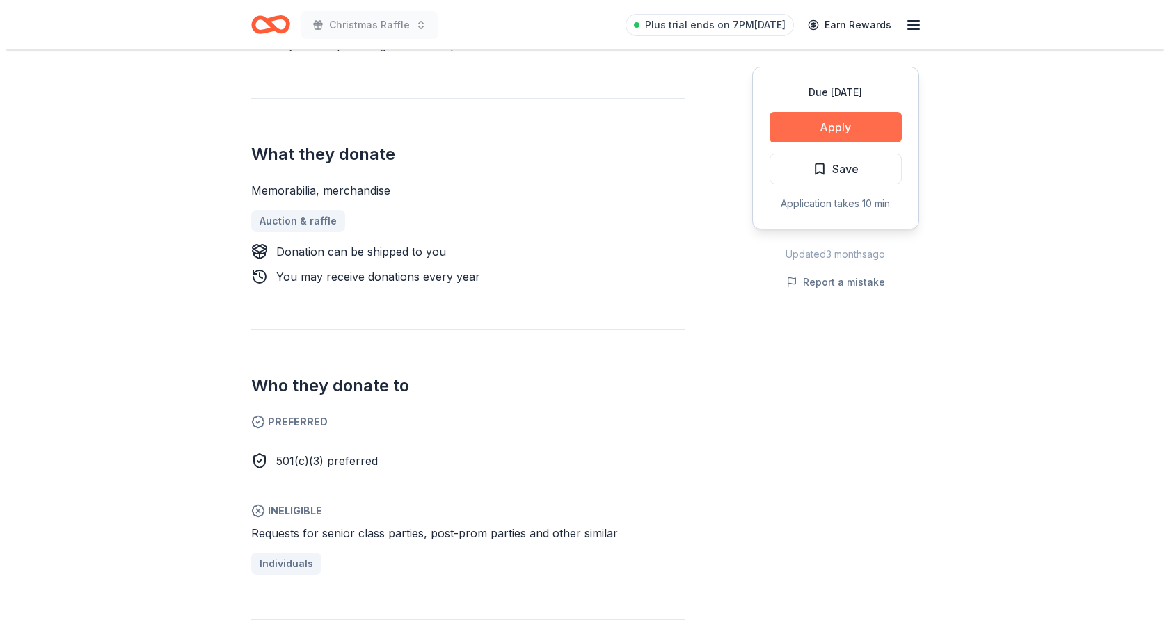
scroll to position [556, 0]
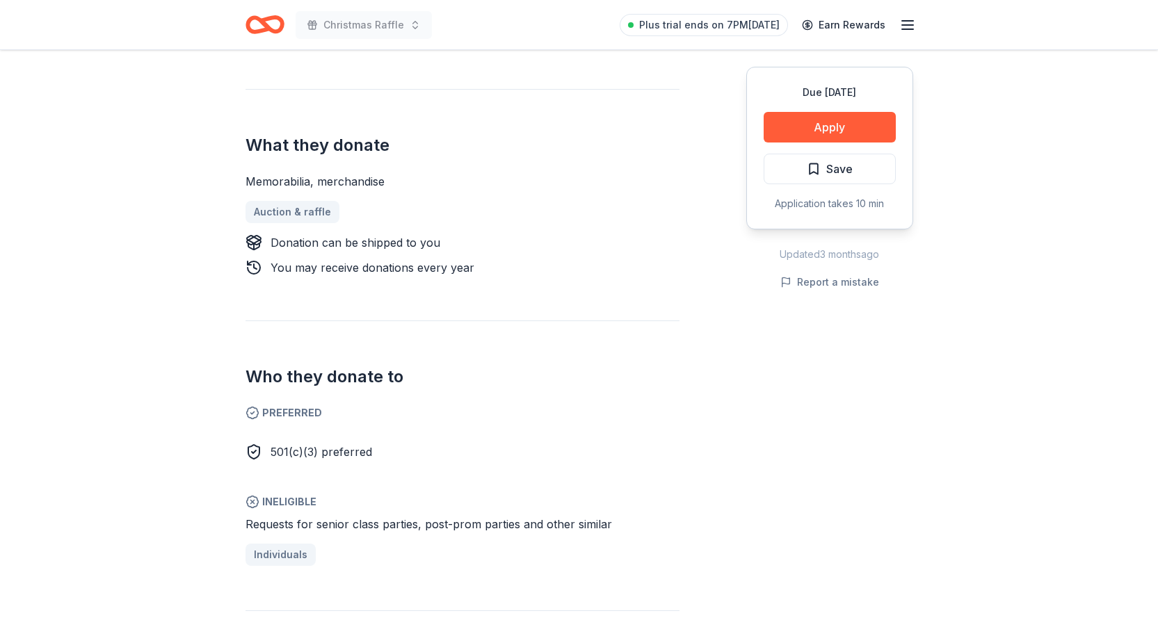
click at [273, 405] on span "Preferred" at bounding box center [463, 413] width 434 height 17
click at [303, 405] on span "Preferred" at bounding box center [463, 413] width 434 height 17
click at [828, 126] on button "Apply" at bounding box center [830, 127] width 132 height 31
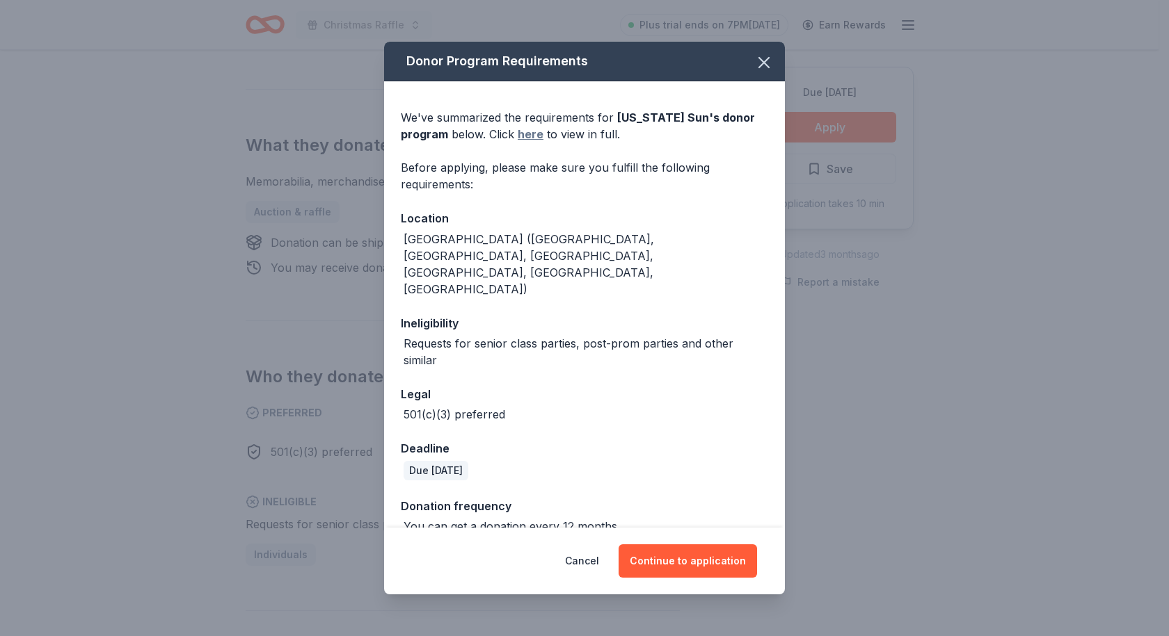
click at [529, 143] on link "here" at bounding box center [530, 134] width 26 height 17
